Goal: Information Seeking & Learning: Learn about a topic

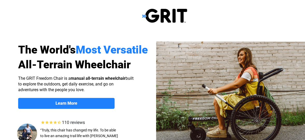
select select "US"
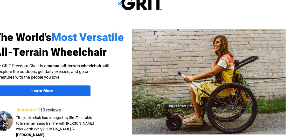
scroll to position [0, 24]
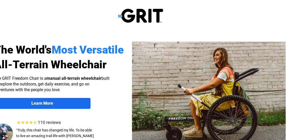
click at [43, 102] on strong "Learn More" at bounding box center [42, 103] width 22 height 5
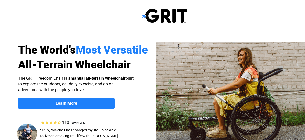
scroll to position [402, 14]
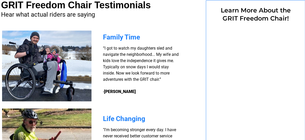
select select "US"
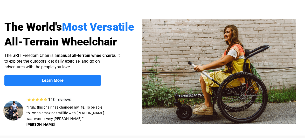
scroll to position [23, 14]
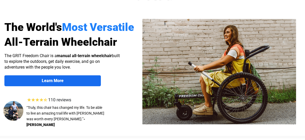
click at [45, 82] on strong "Learn More" at bounding box center [53, 80] width 22 height 5
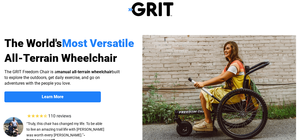
scroll to position [0, 14]
